Goal: Transaction & Acquisition: Purchase product/service

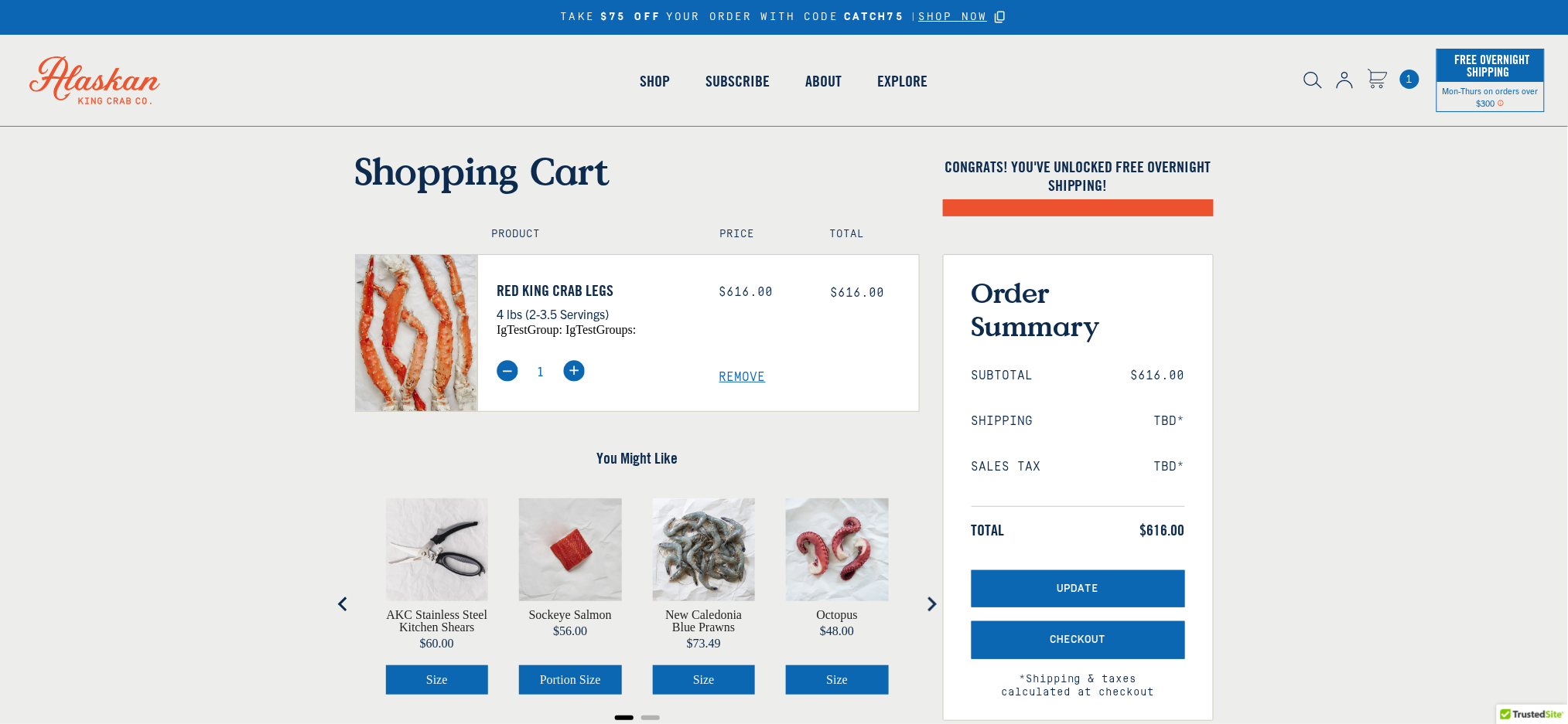
select select "40826592231503"
select select "40826730905679"
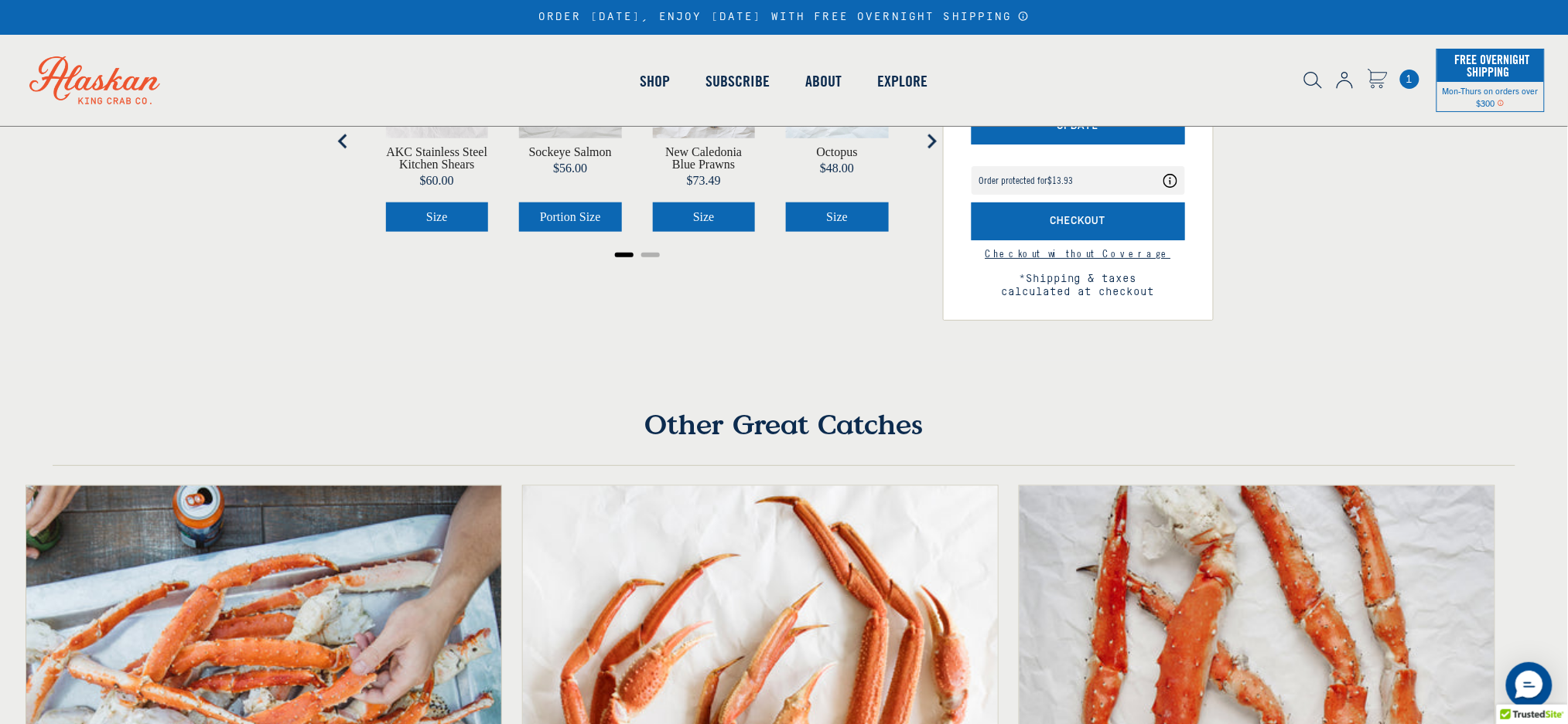
scroll to position [195, 0]
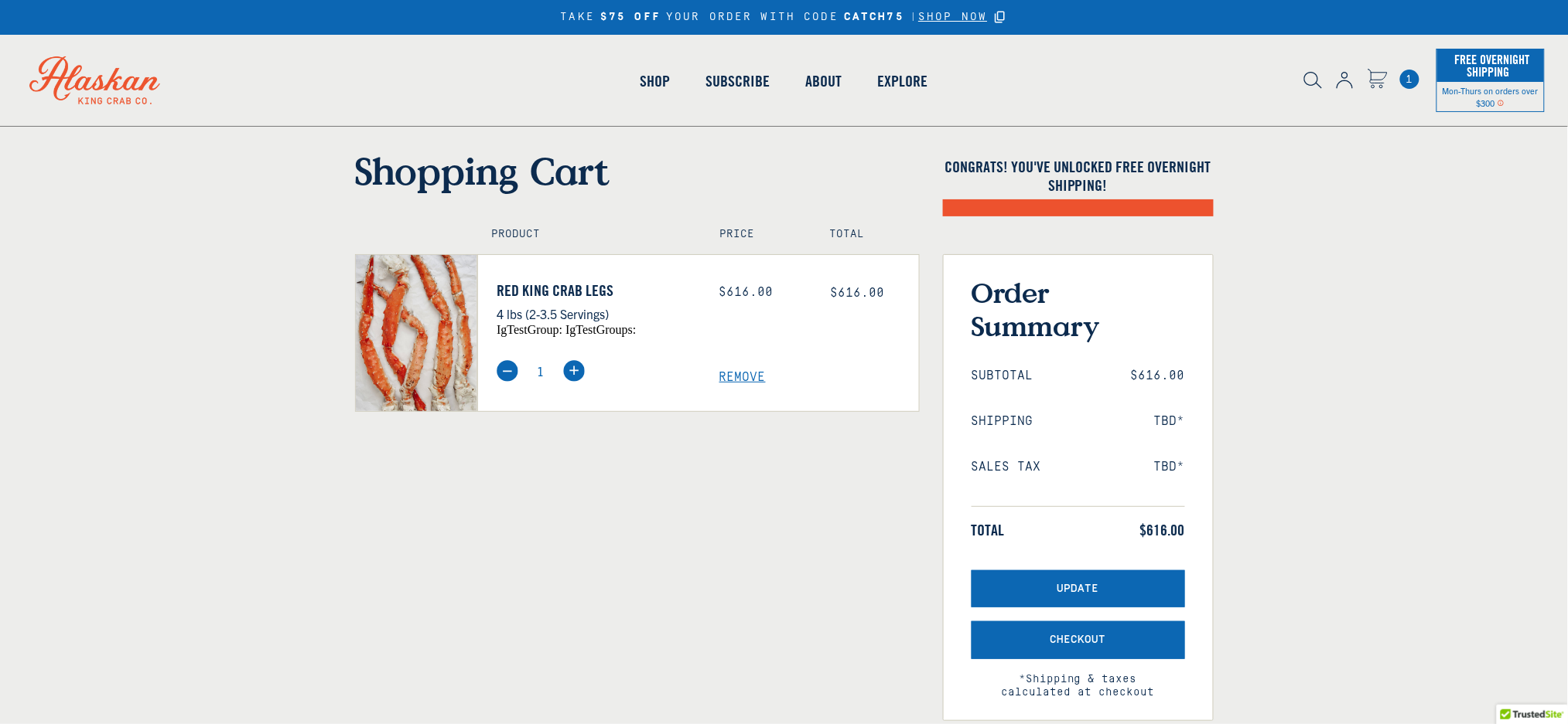
select select "40826592231503"
select select "40826730905679"
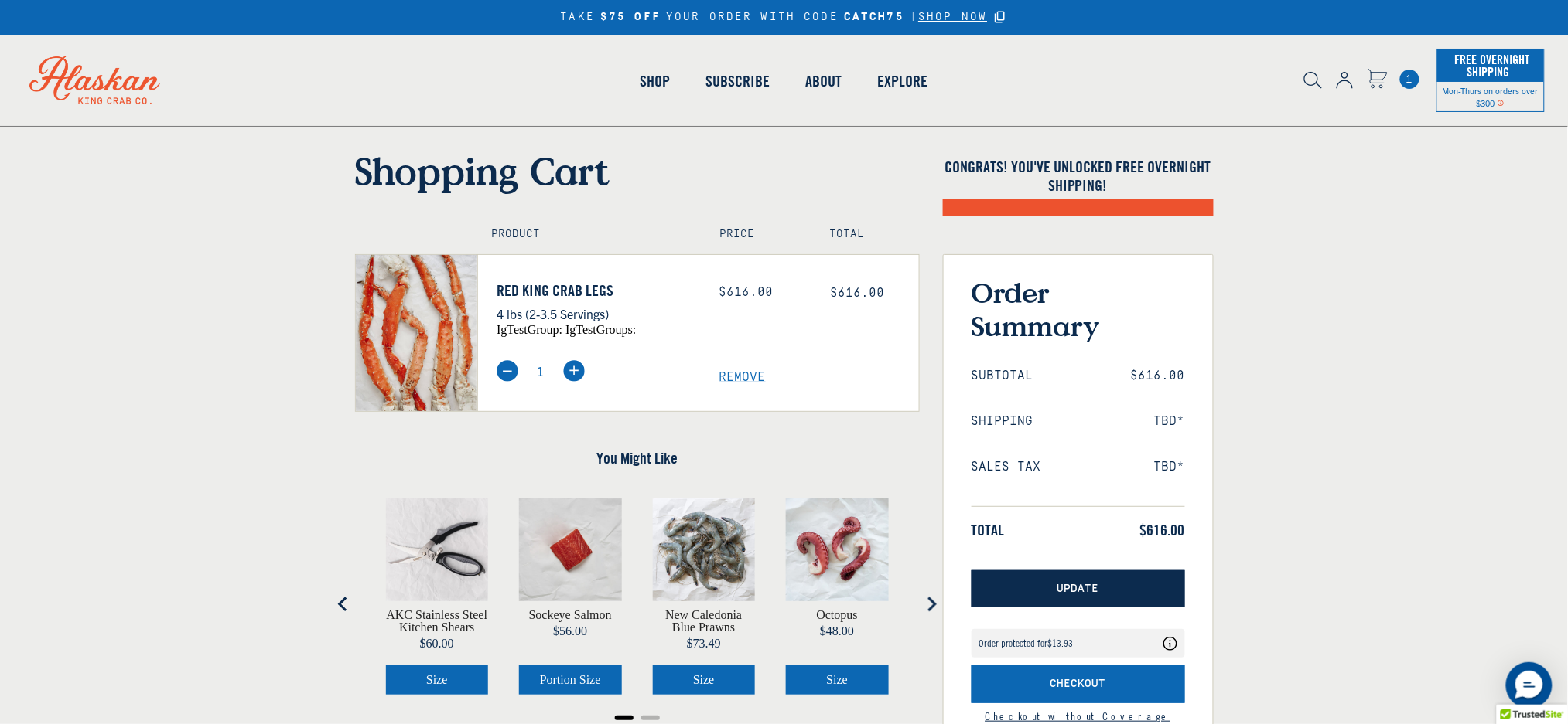
click at [1044, 591] on button "Update" at bounding box center [1078, 589] width 213 height 38
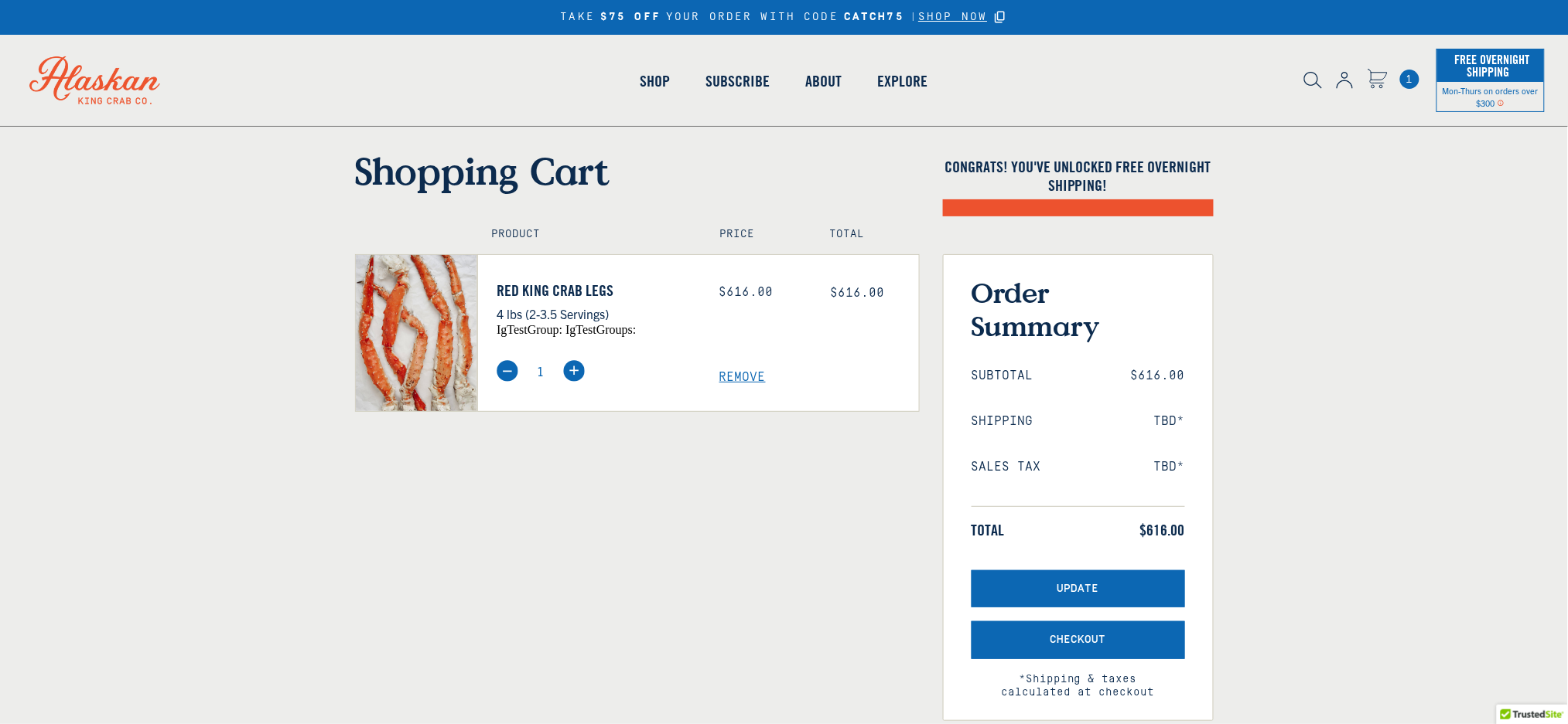
select select "40826592231503"
select select "40826730905679"
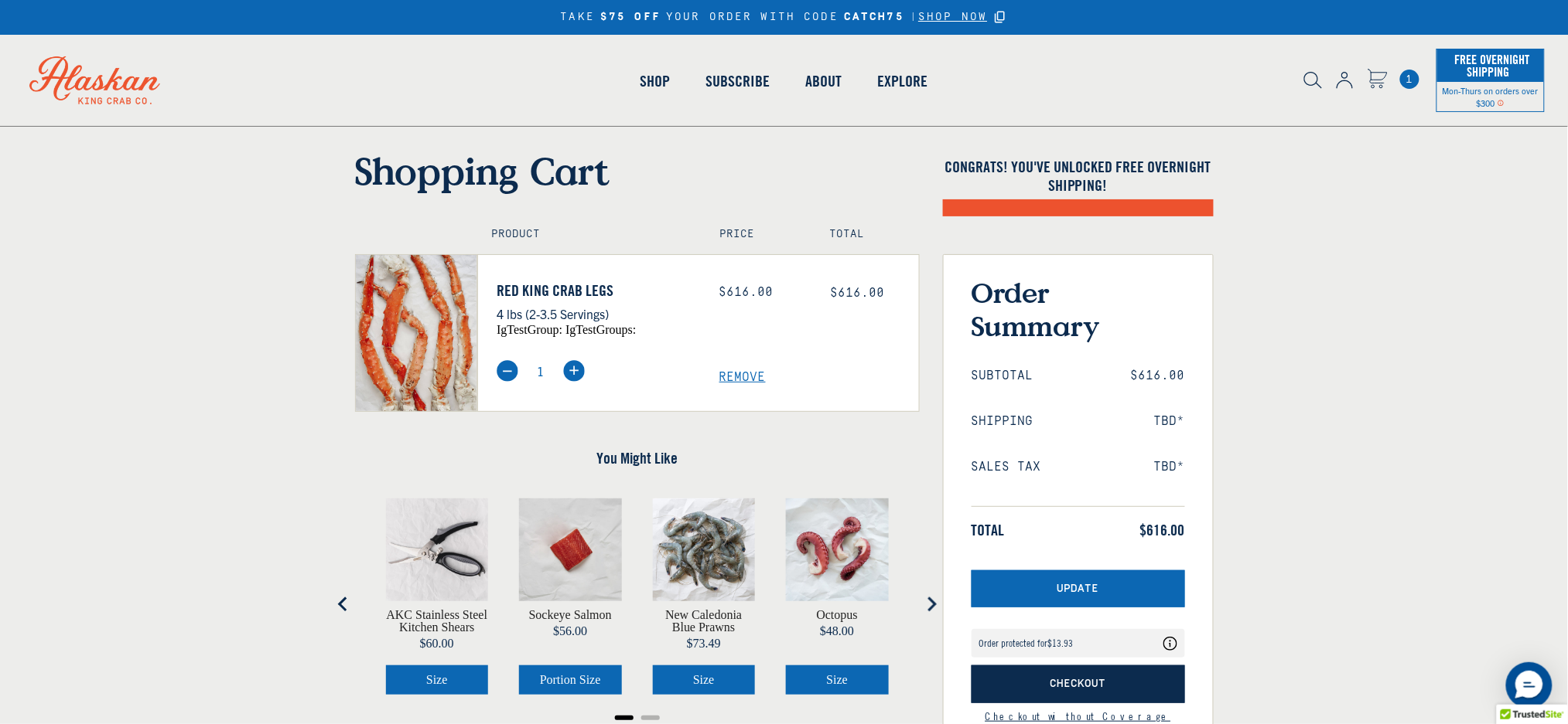
click at [1081, 686] on span "Checkout" at bounding box center [1078, 684] width 56 height 14
click at [1092, 681] on span "Checkout" at bounding box center [1078, 684] width 56 height 14
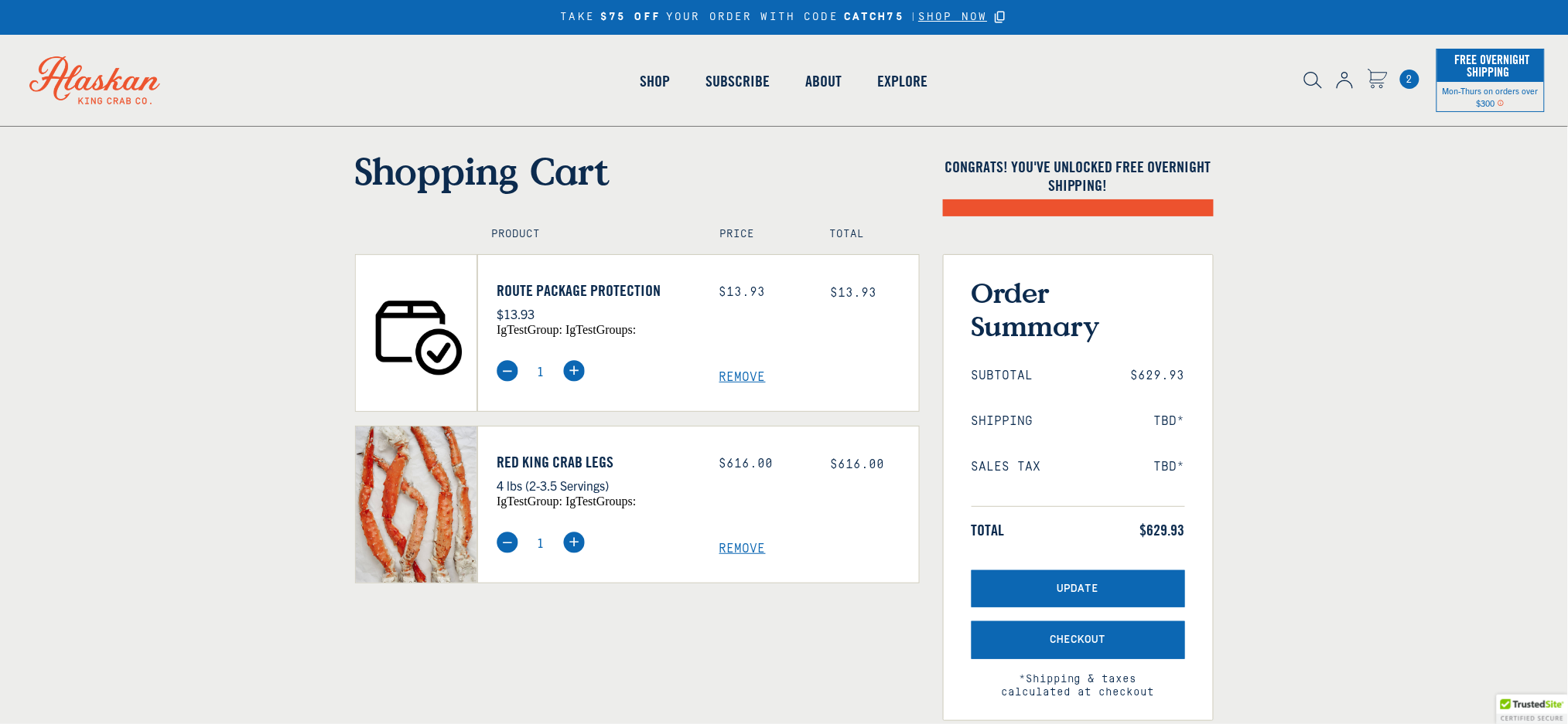
select select "40826592231503"
select select "40826730905679"
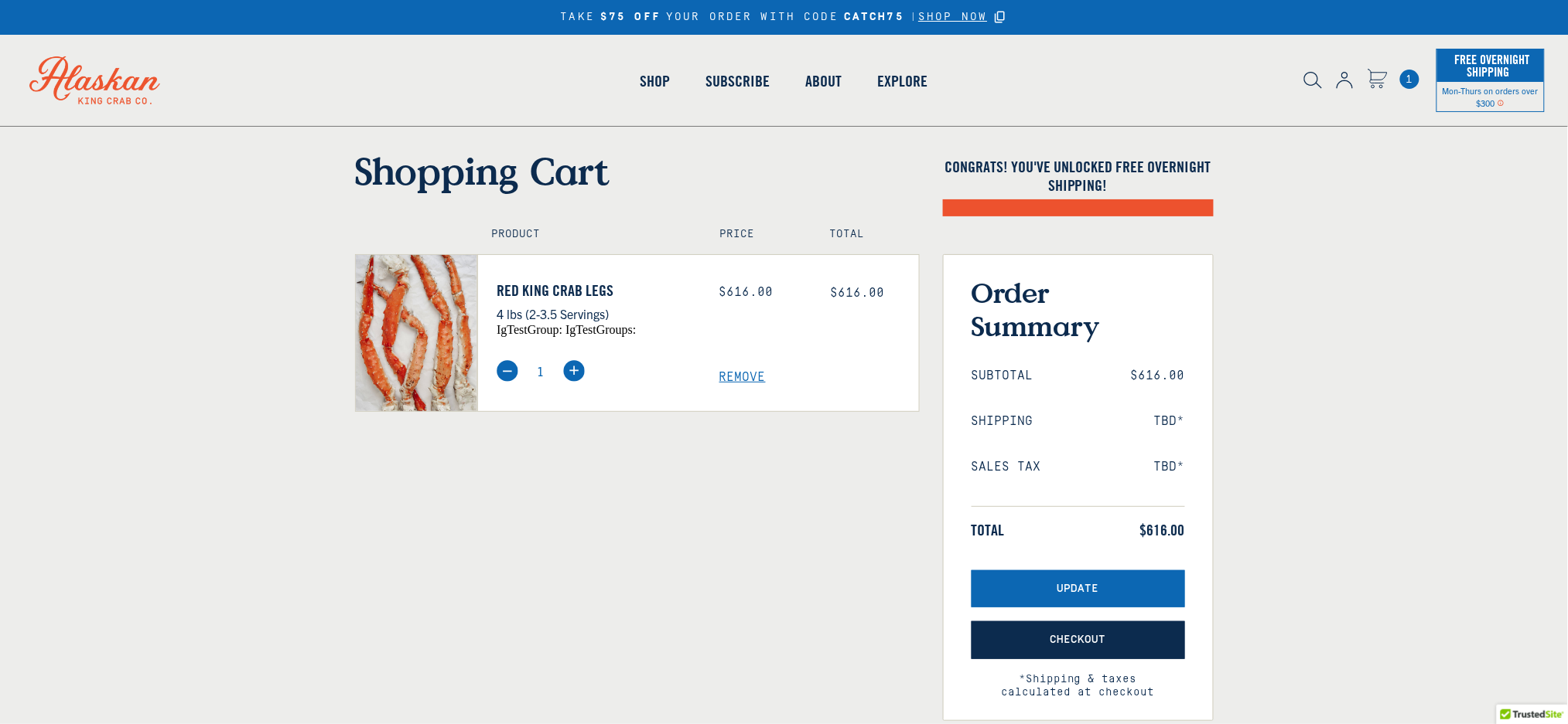
select select "40826592231503"
select select "40826730905679"
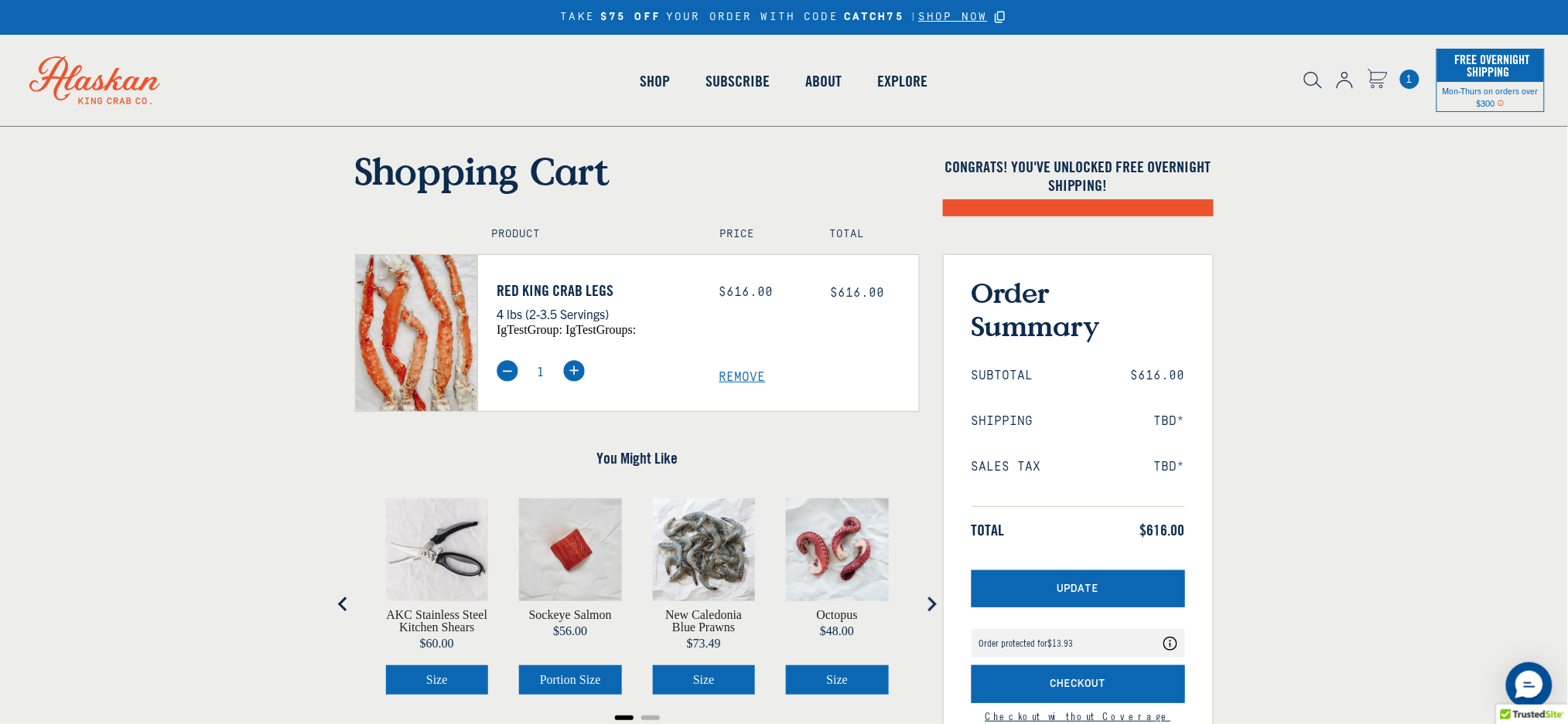
click at [1034, 644] on div "Order protected for $13.93" at bounding box center [1026, 643] width 94 height 10
click at [934, 16] on span "SHOP NOW" at bounding box center [952, 17] width 69 height 13
